Goal: Task Accomplishment & Management: Manage account settings

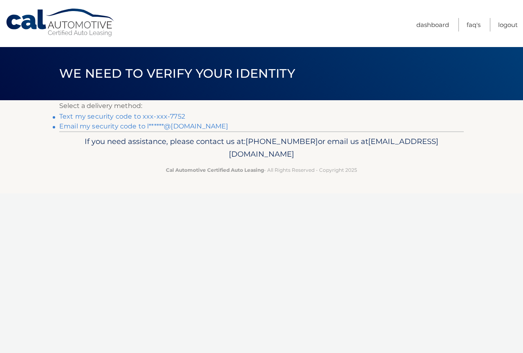
click at [131, 117] on link "Text my security code to xxx-xxx-7752" at bounding box center [122, 116] width 126 height 8
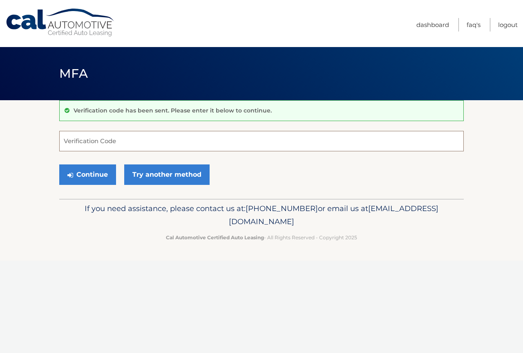
click at [123, 142] on input "Verification Code" at bounding box center [261, 141] width 404 height 20
type input "355883"
click at [92, 176] on button "Continue" at bounding box center [87, 174] width 57 height 20
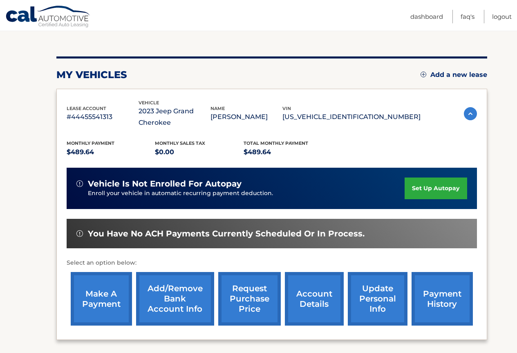
scroll to position [89, 0]
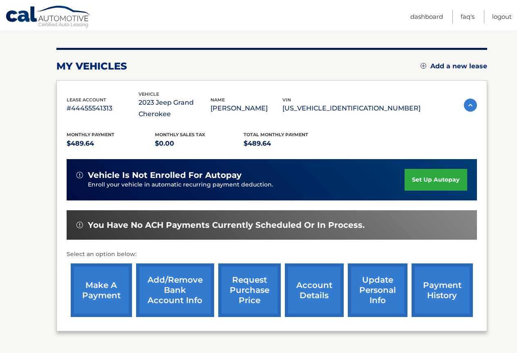
click at [101, 283] on link "make a payment" at bounding box center [101, 290] width 61 height 54
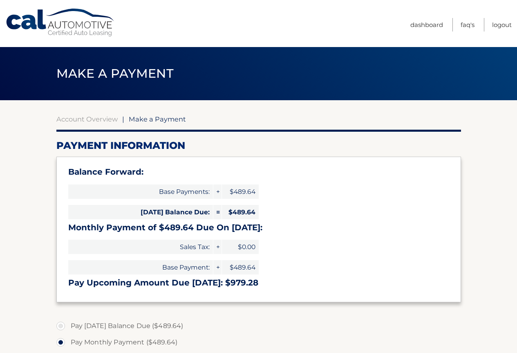
select select "ZTc4MjI2ZjAtOGQ5OS00MTM3LWFiZGMtNjZlOTViNjBiZWNi"
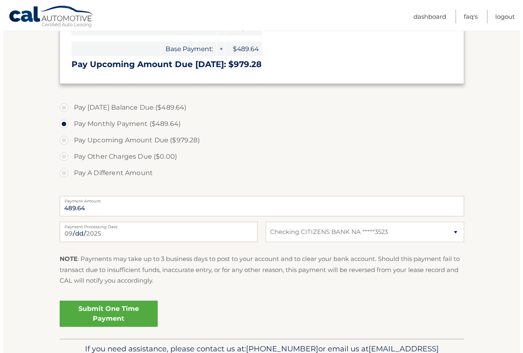
scroll to position [232, 0]
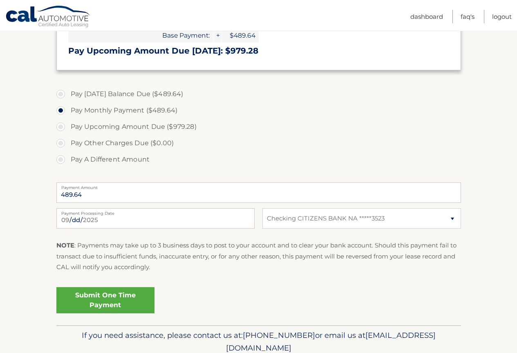
click at [108, 299] on link "Submit One Time Payment" at bounding box center [105, 300] width 98 height 26
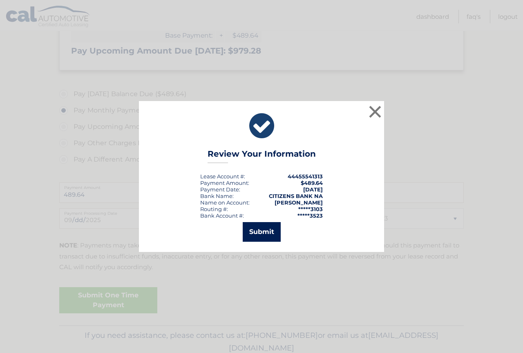
click at [259, 231] on button "Submit" at bounding box center [262, 232] width 38 height 20
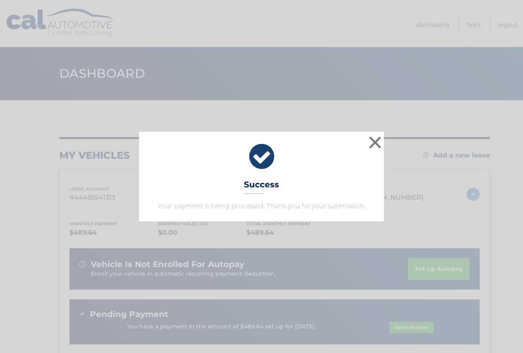
click at [337, 21] on div "× Success Your payment is being processed. Thank you for your submission. Loadi…" at bounding box center [261, 176] width 523 height 353
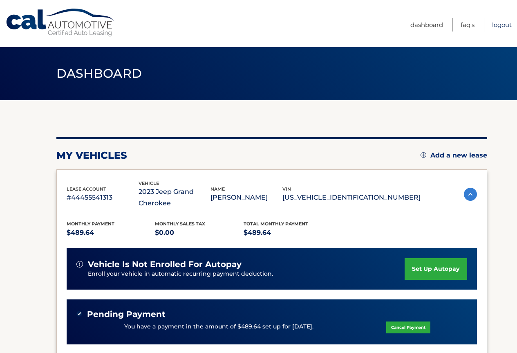
click at [501, 24] on link "Logout" at bounding box center [502, 24] width 20 height 13
